Goal: Information Seeking & Learning: Find specific fact

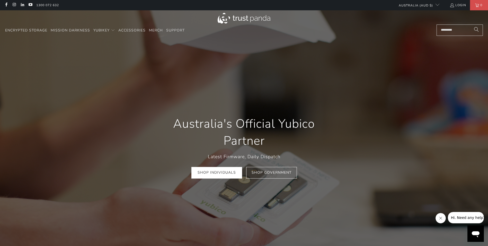
scroll to position [0, 590]
click at [452, 35] on input "Search..." at bounding box center [460, 29] width 46 height 11
click at [179, 30] on span "Support" at bounding box center [175, 30] width 19 height 5
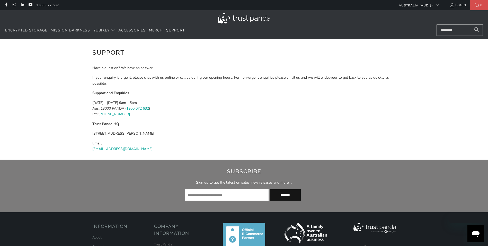
click at [224, 193] on input "email" at bounding box center [227, 194] width 84 height 11
click at [448, 32] on input "Search..." at bounding box center [460, 29] width 46 height 11
type input "********"
click at [470, 24] on button "Search" at bounding box center [476, 29] width 13 height 11
